Goal: Task Accomplishment & Management: Use online tool/utility

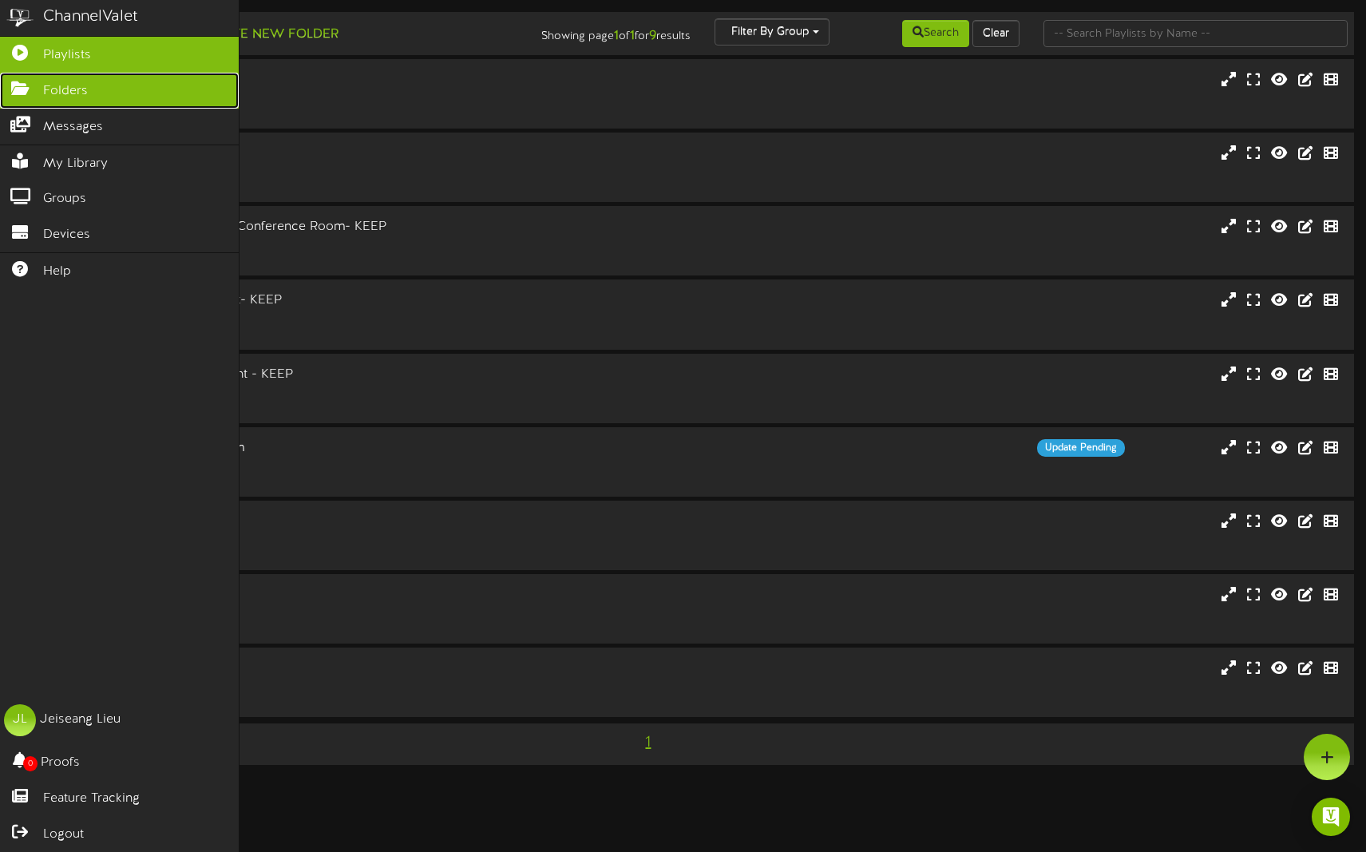
drag, startPoint x: 30, startPoint y: 95, endPoint x: 40, endPoint y: 94, distance: 10.4
click at [29, 95] on link "Folders" at bounding box center [119, 91] width 239 height 36
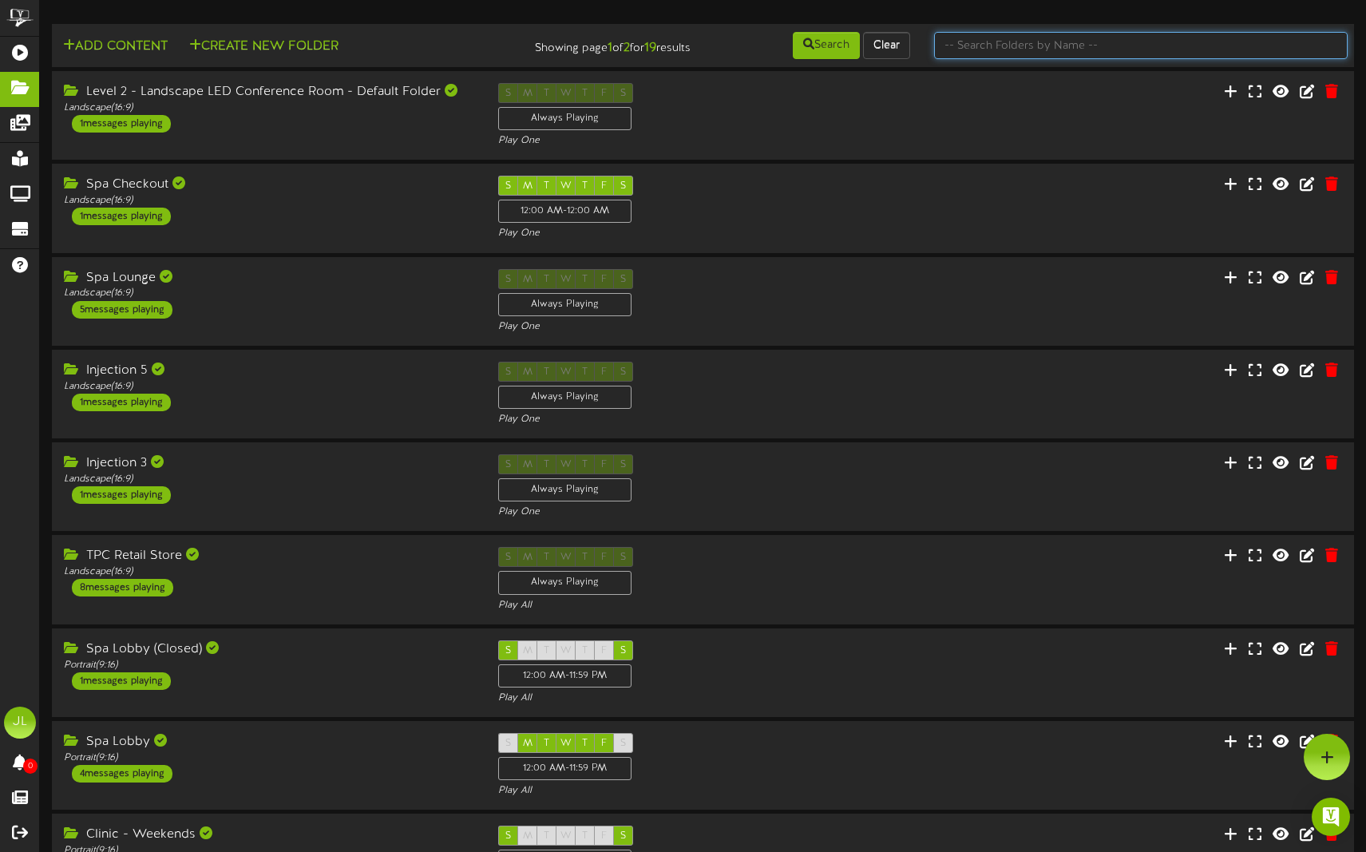
click at [1050, 49] on input "text" at bounding box center [1141, 45] width 414 height 27
type input "special"
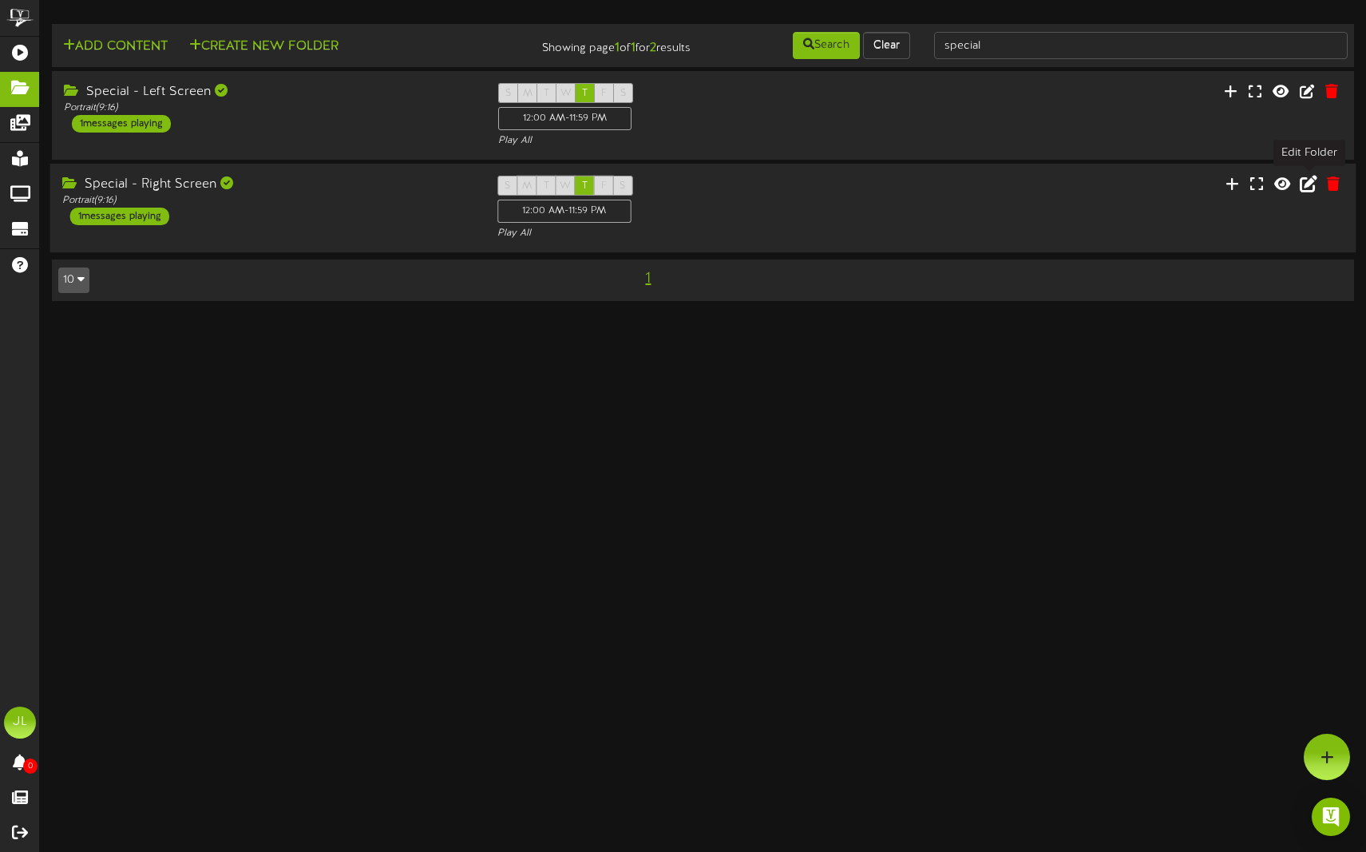
click at [1306, 186] on icon at bounding box center [1309, 184] width 18 height 18
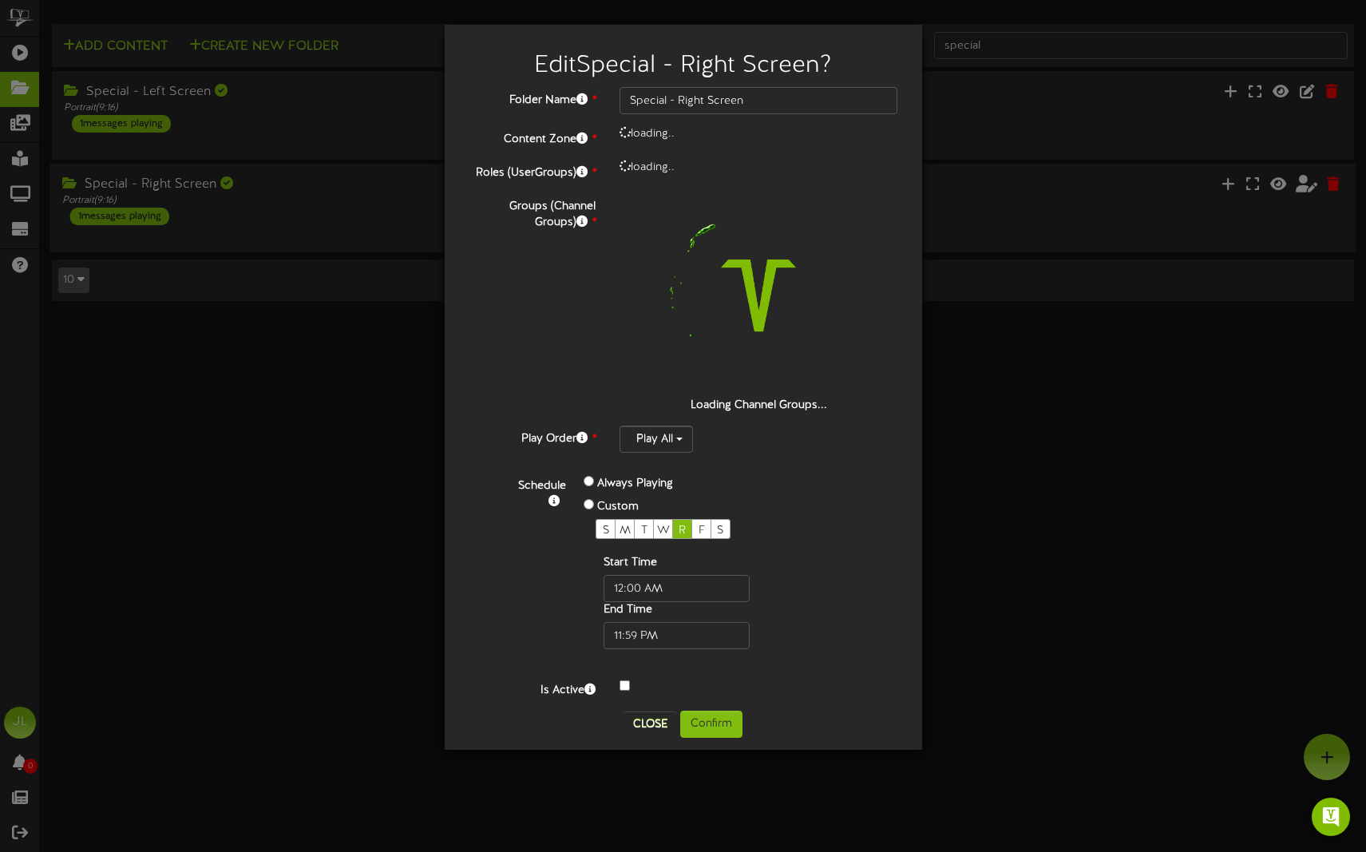
click at [630, 683] on div at bounding box center [759, 686] width 303 height 19
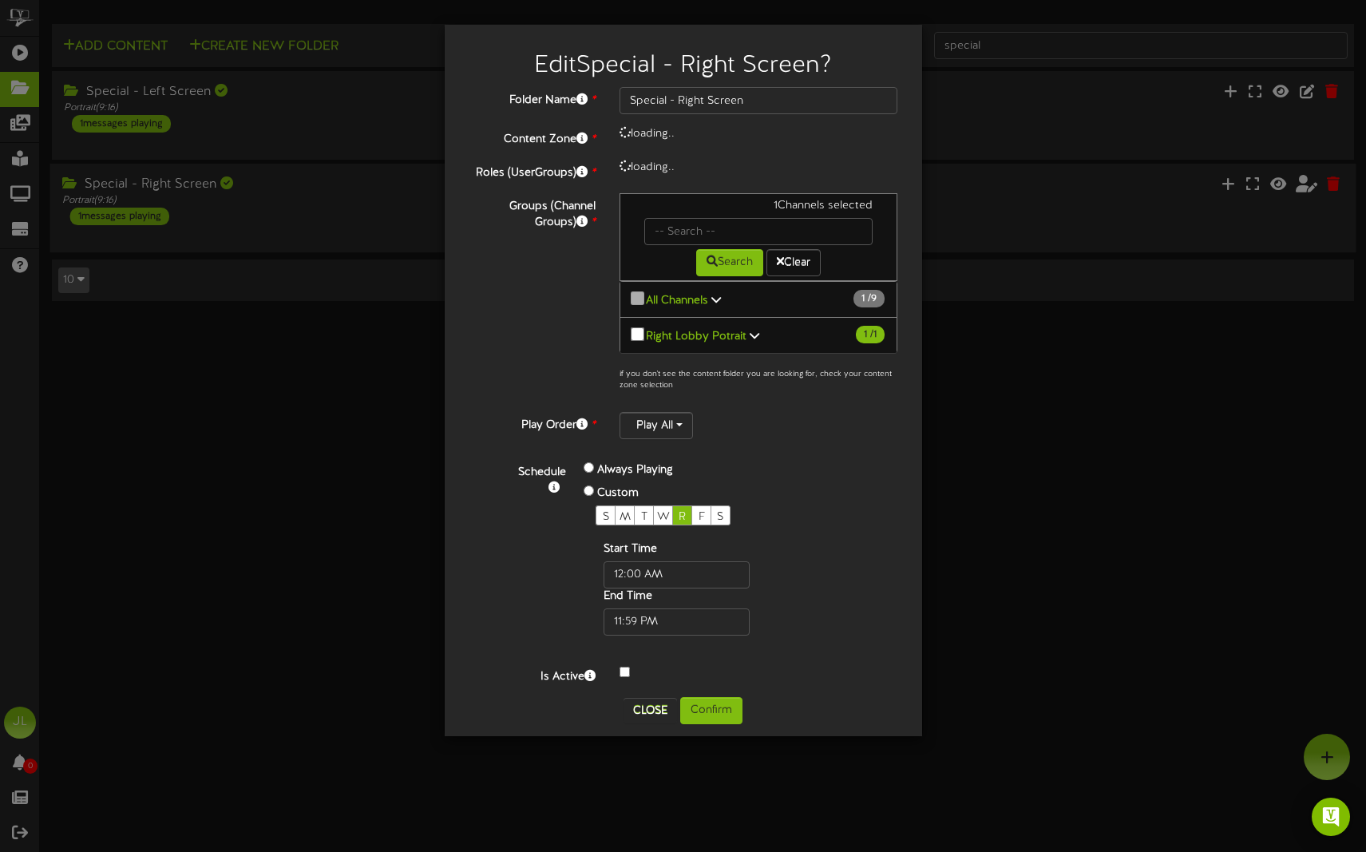
click at [627, 687] on div "Folder Name * Special - Right Screen Content Zone * loading.. Roles (UserGroups…" at bounding box center [683, 392] width 453 height 610
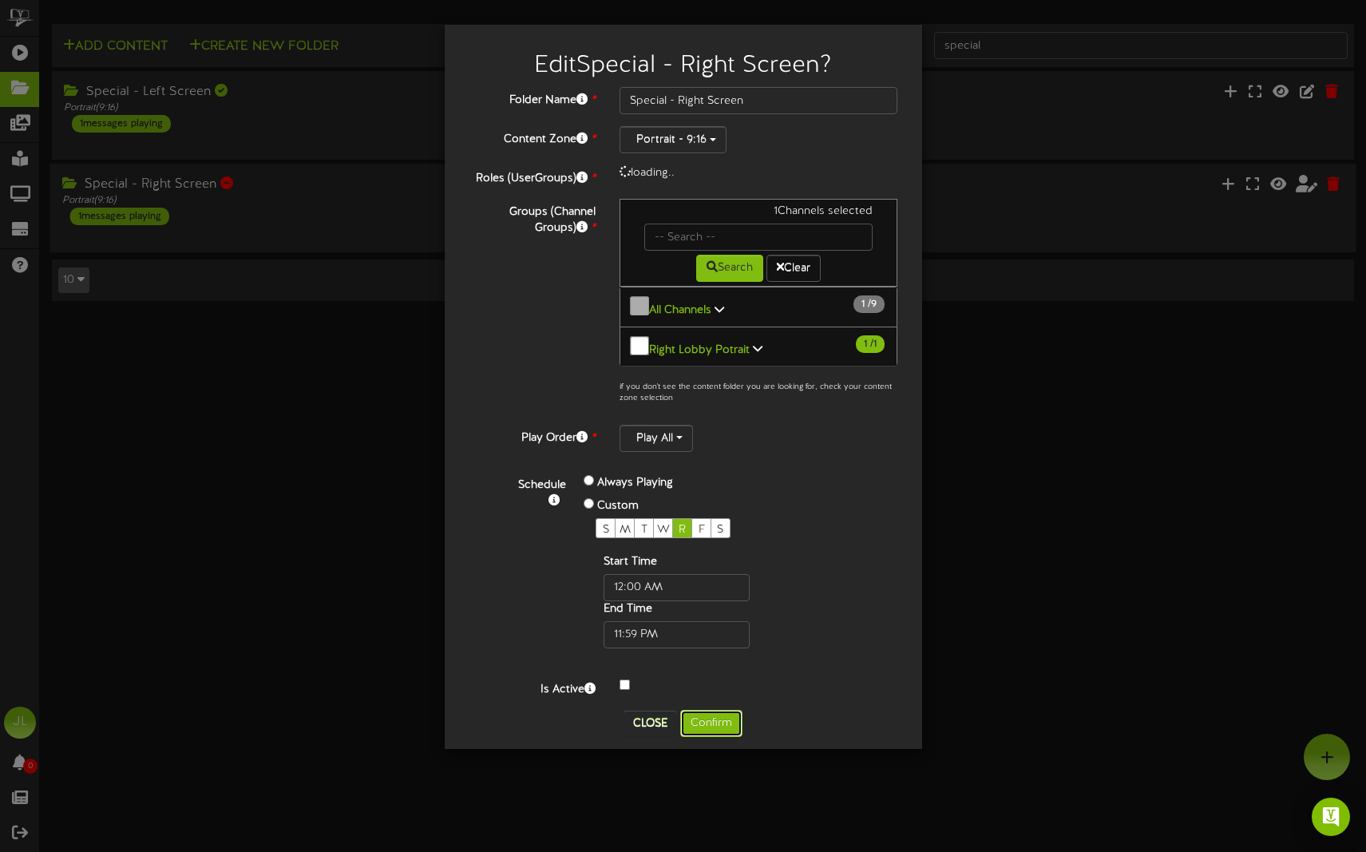
click at [711, 714] on button "Confirm" at bounding box center [711, 723] width 62 height 27
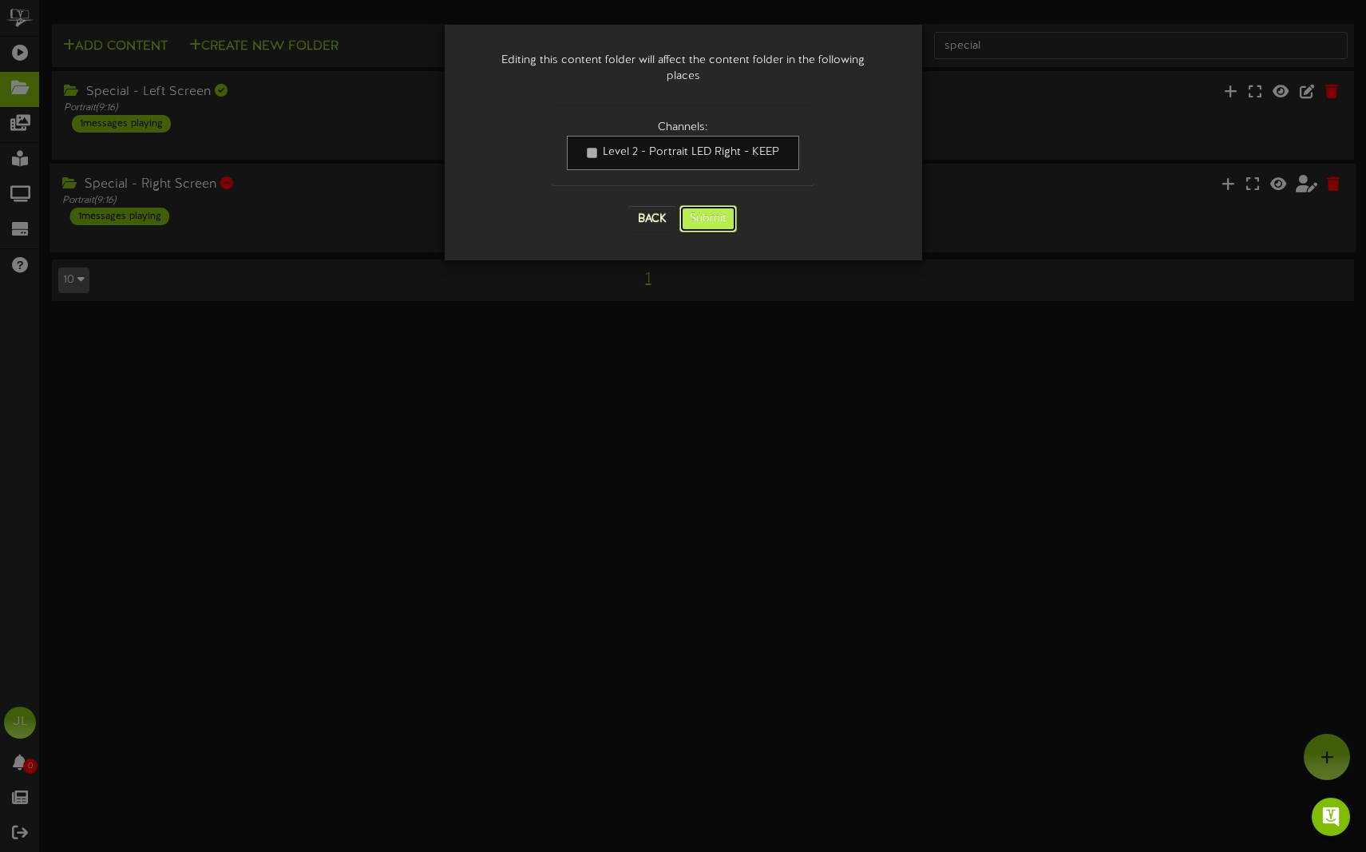
click at [689, 205] on button "Submit" at bounding box center [707, 218] width 57 height 27
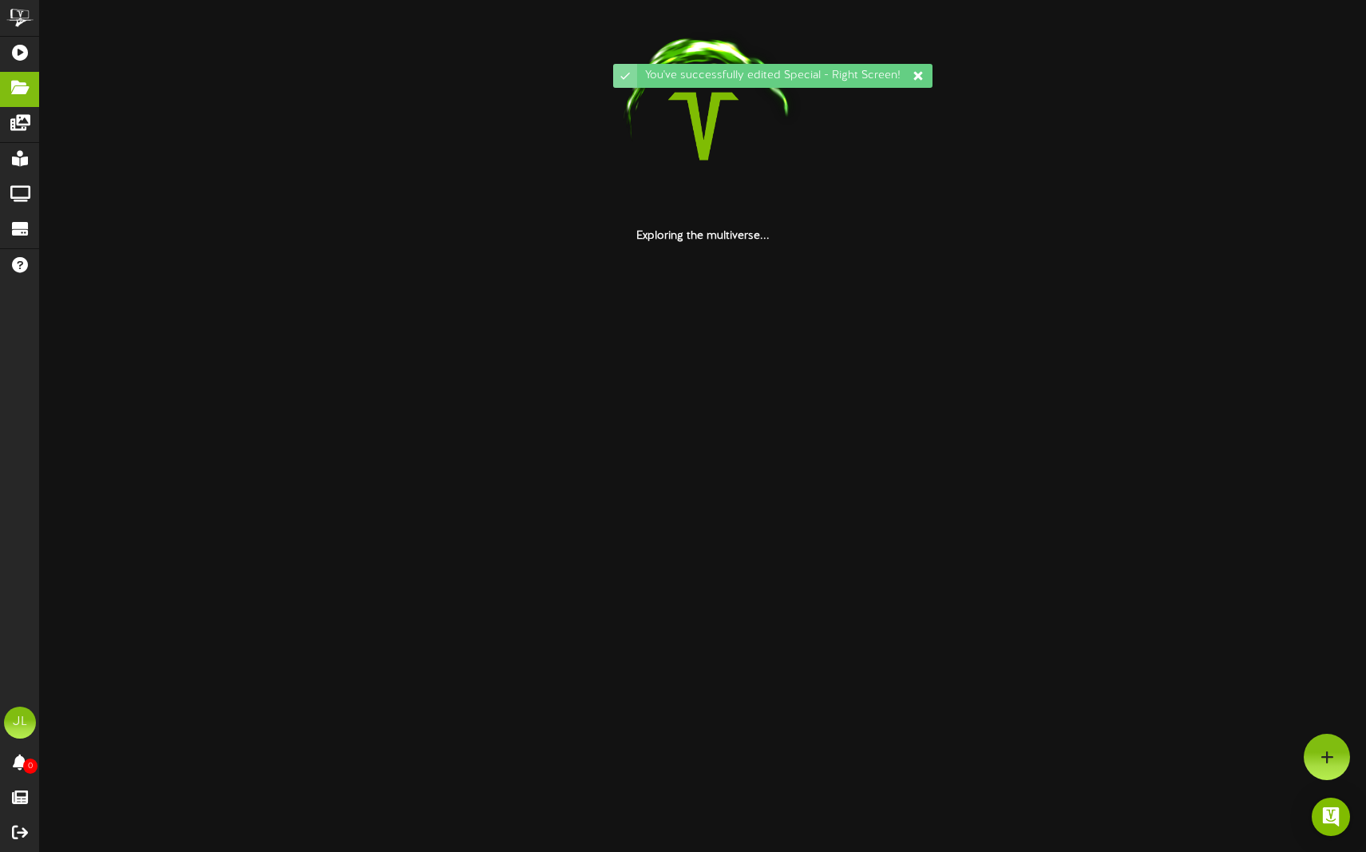
click at [918, 75] on icon at bounding box center [917, 75] width 9 height 9
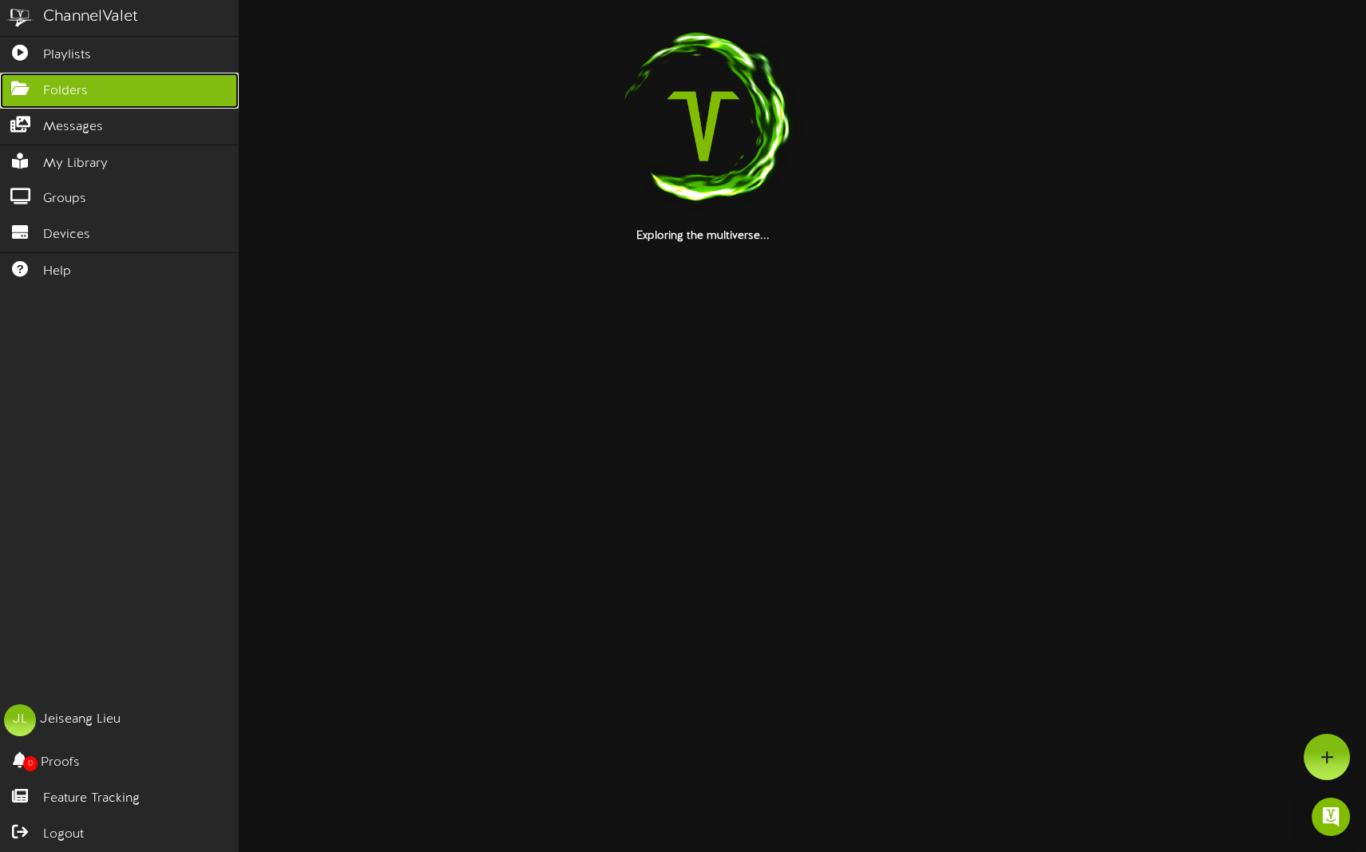
click at [25, 92] on icon at bounding box center [20, 87] width 40 height 12
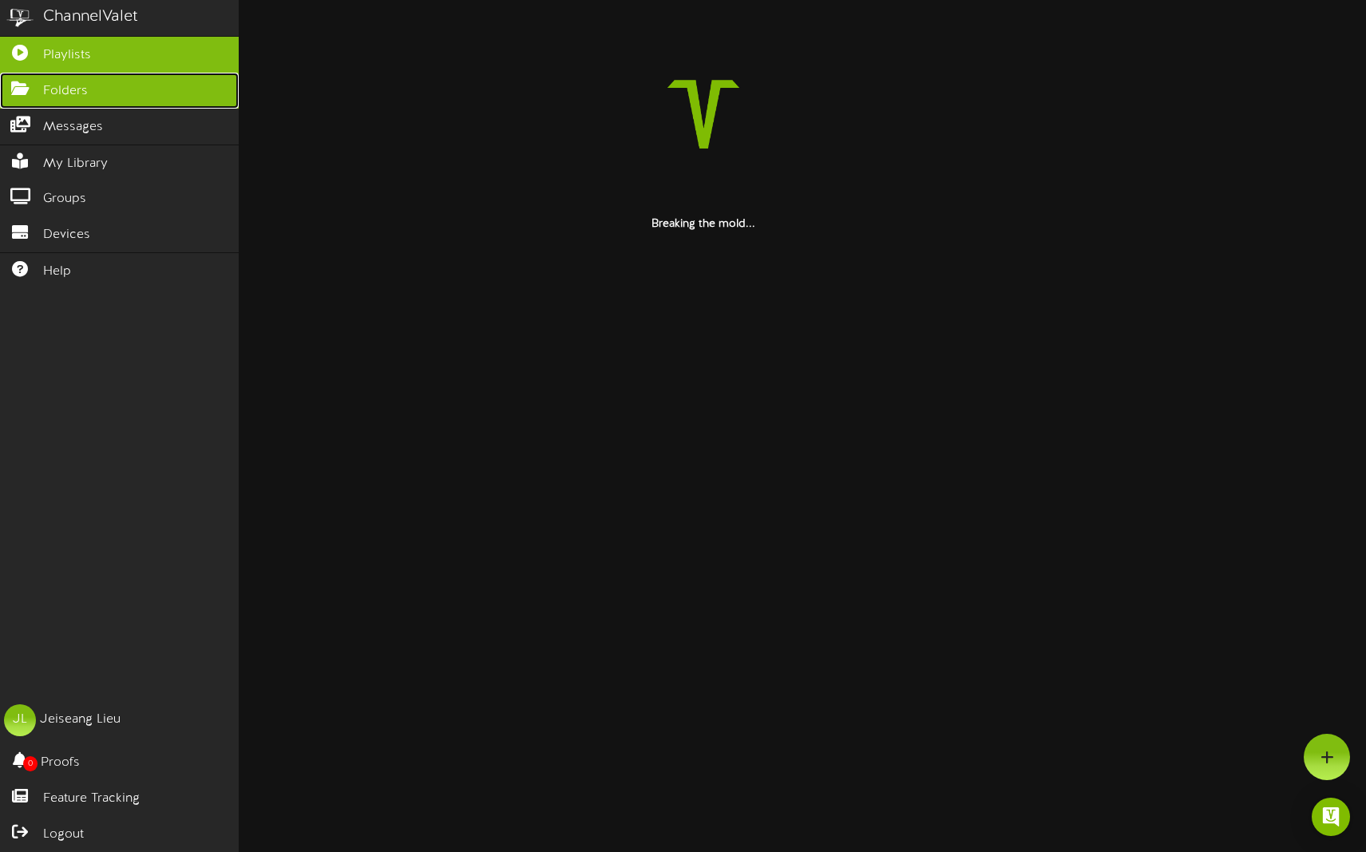
click at [27, 84] on icon at bounding box center [20, 87] width 40 height 12
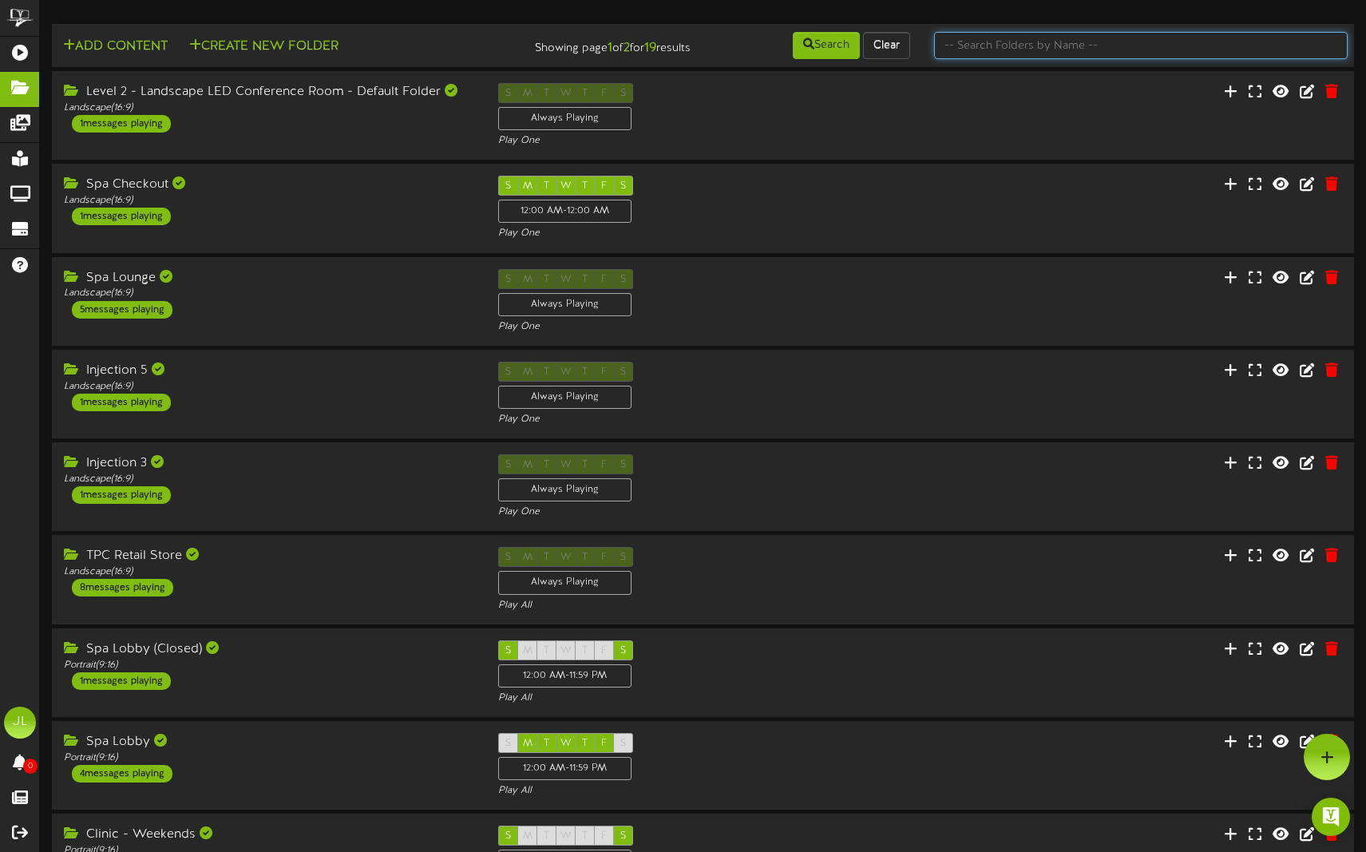
click at [1051, 49] on input "text" at bounding box center [1141, 45] width 414 height 27
type input "special"
